Goal: Navigation & Orientation: Find specific page/section

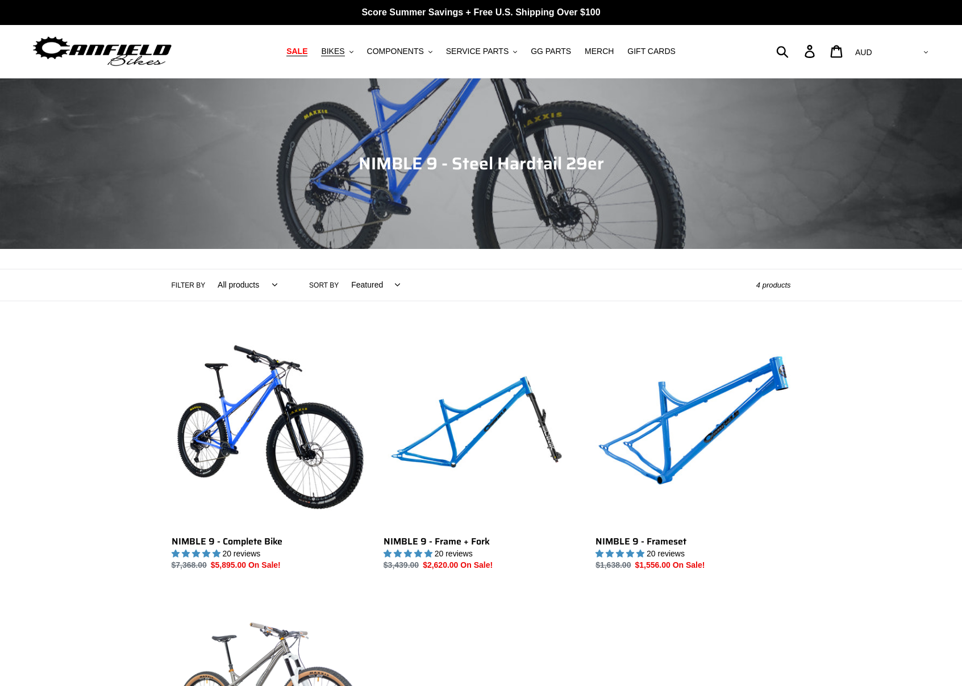
click at [307, 53] on span "SALE" at bounding box center [296, 52] width 21 height 10
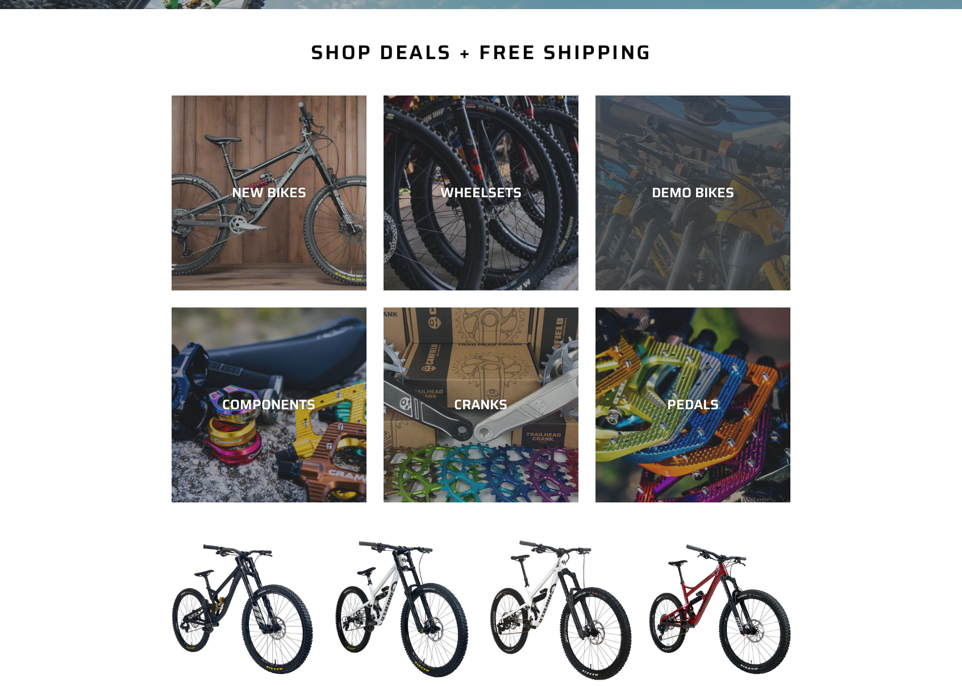
click at [673, 290] on div "DEMO BIKES" at bounding box center [692, 290] width 195 height 0
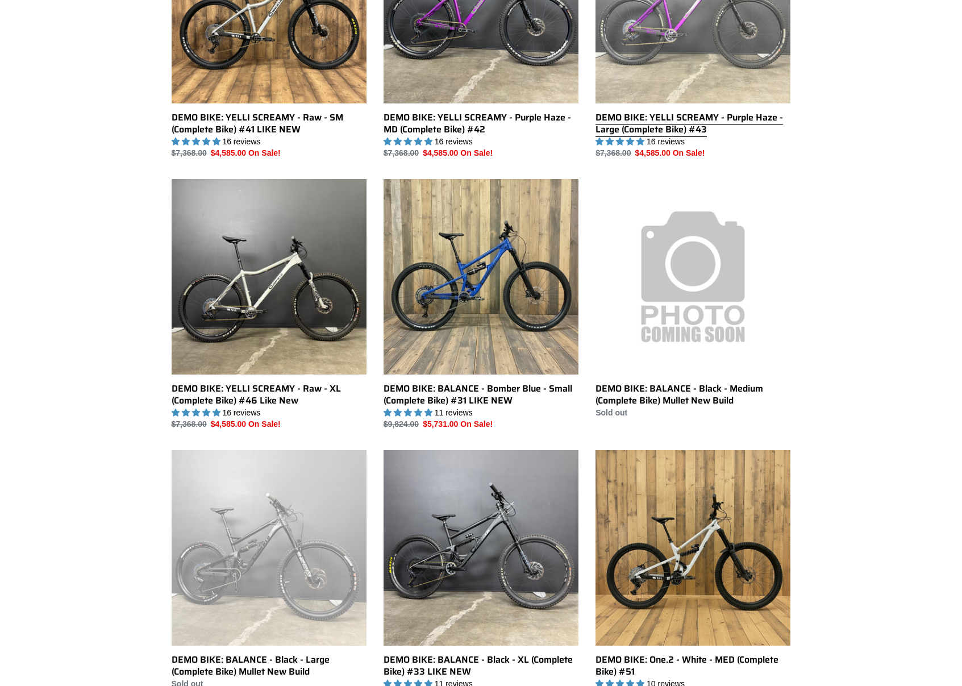
scroll to position [561, 0]
